Goal: Use online tool/utility: Utilize a website feature to perform a specific function

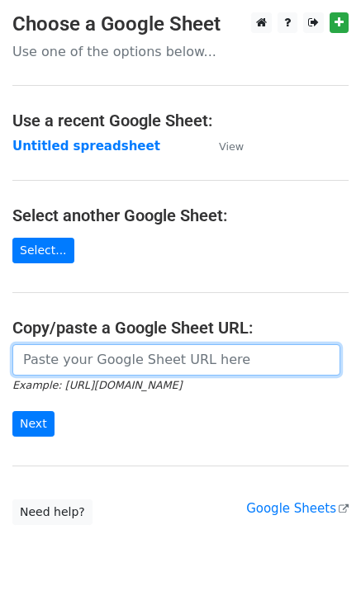
click at [36, 361] on input "url" at bounding box center [176, 359] width 328 height 31
paste input "https://docs.google.com/spreadsheets/d/1LYdunFlblHZdN8WR3OqkqyLQz1LdzJpP27tNL4z…"
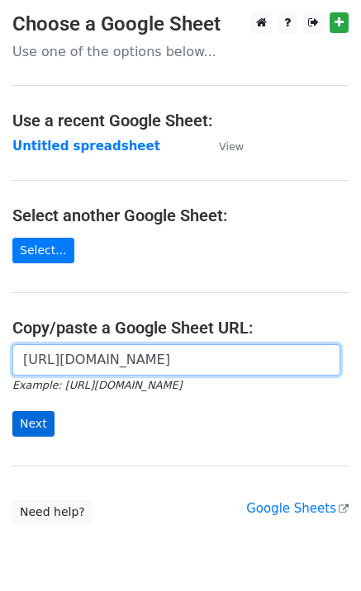
type input "https://docs.google.com/spreadsheets/d/1LYdunFlblHZdN8WR3OqkqyLQz1LdzJpP27tNL4z…"
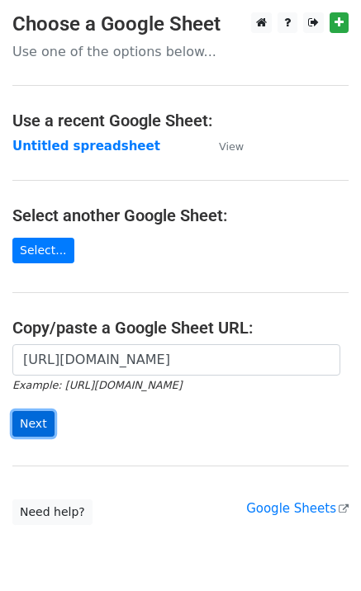
click at [36, 428] on input "Next" at bounding box center [33, 424] width 42 height 26
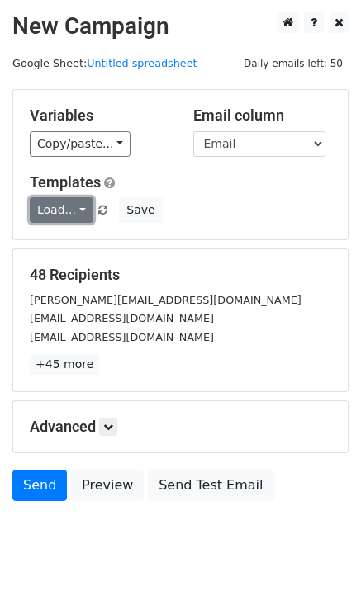
click at [54, 205] on link "Load..." at bounding box center [62, 210] width 64 height 26
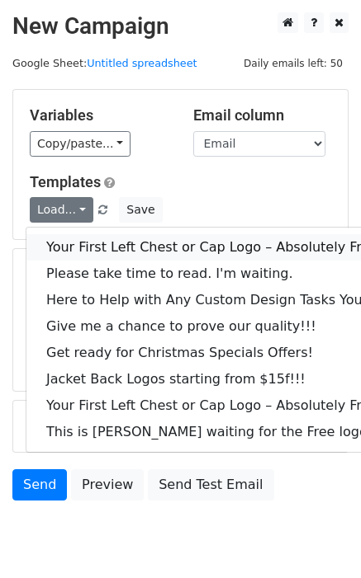
click at [74, 240] on link "Your First Left Chest or Cap Logo – Absolutely Free" at bounding box center [223, 247] width 394 height 26
